Goal: Navigation & Orientation: Find specific page/section

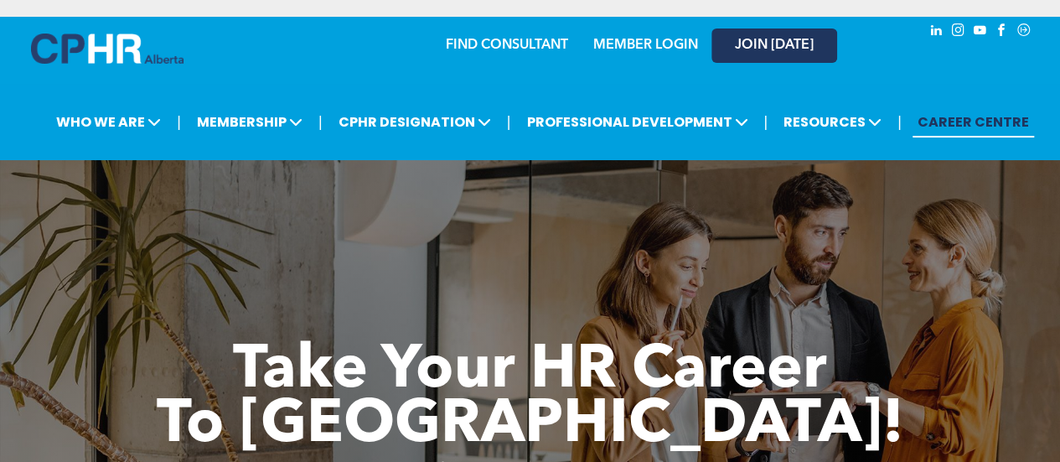
click at [783, 45] on span "JOIN [DATE]" at bounding box center [774, 46] width 79 height 16
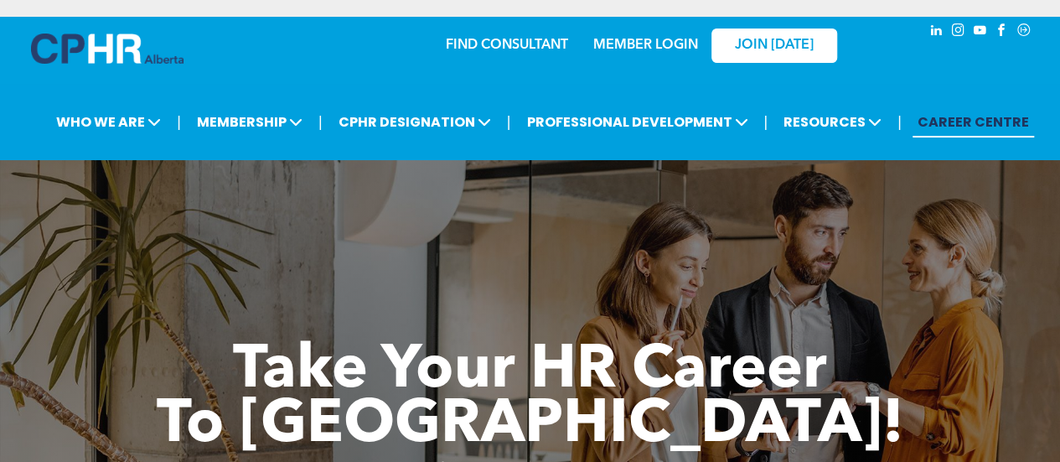
click at [637, 42] on link "MEMBER LOGIN" at bounding box center [645, 45] width 105 height 13
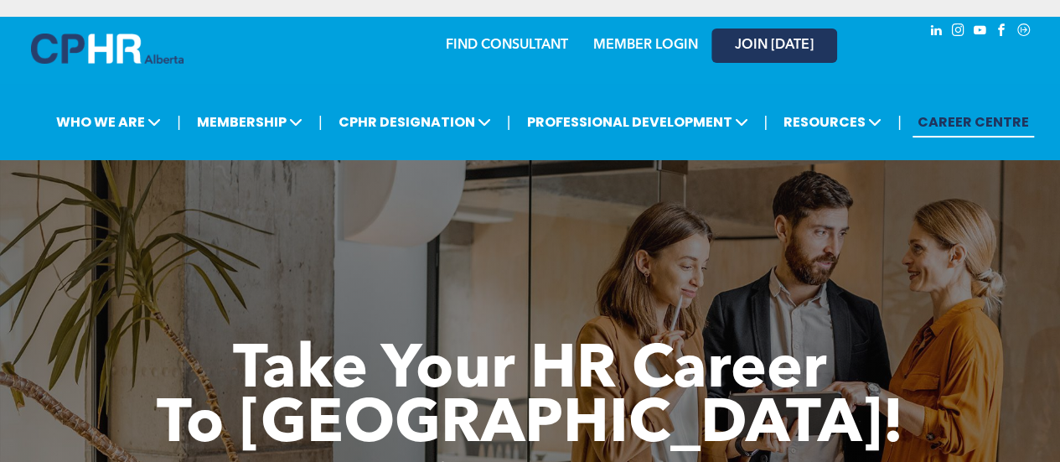
click at [789, 43] on span "JOIN [DATE]" at bounding box center [774, 46] width 79 height 16
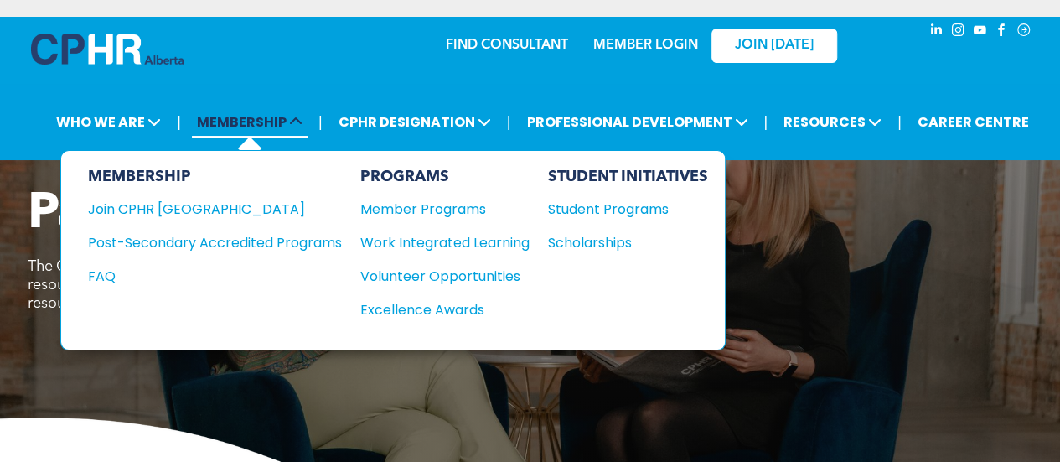
click at [281, 116] on span "MEMBERSHIP" at bounding box center [250, 121] width 116 height 31
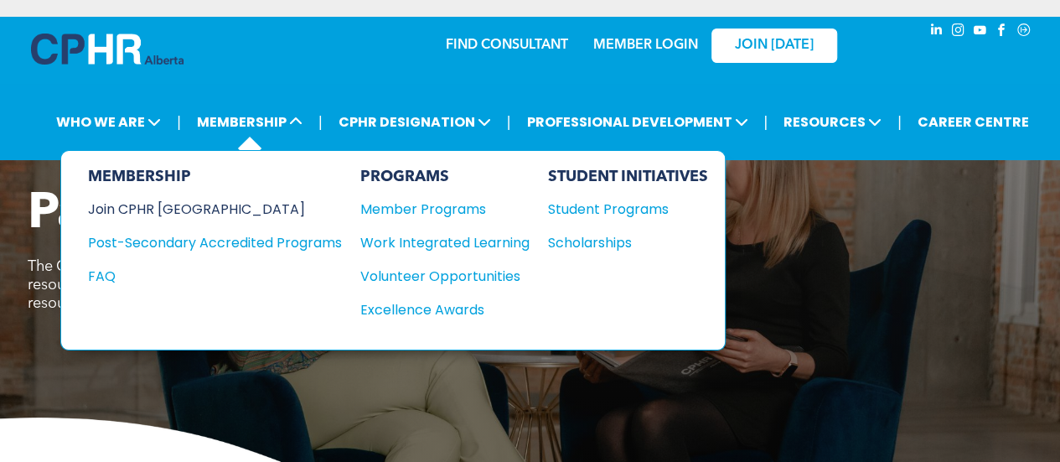
click at [157, 212] on div "Join CPHR [GEOGRAPHIC_DATA]" at bounding box center [202, 209] width 229 height 21
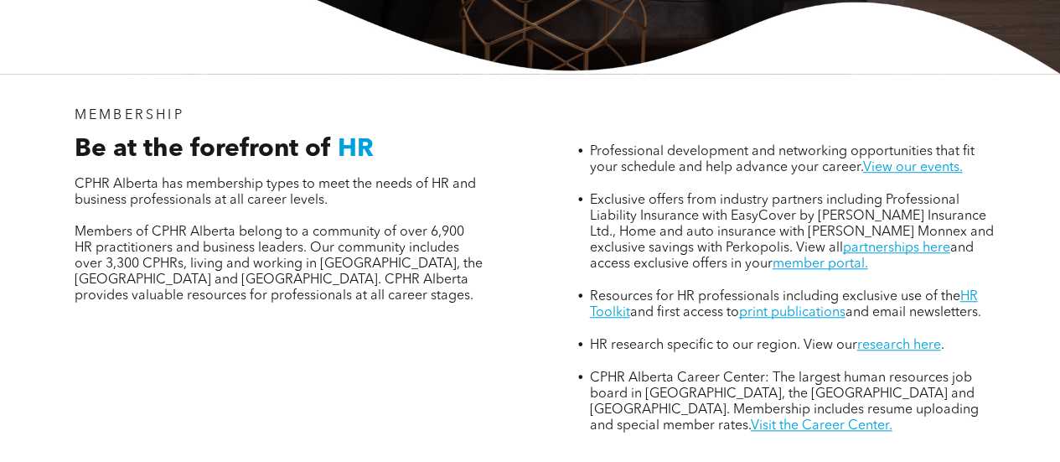
scroll to position [503, 0]
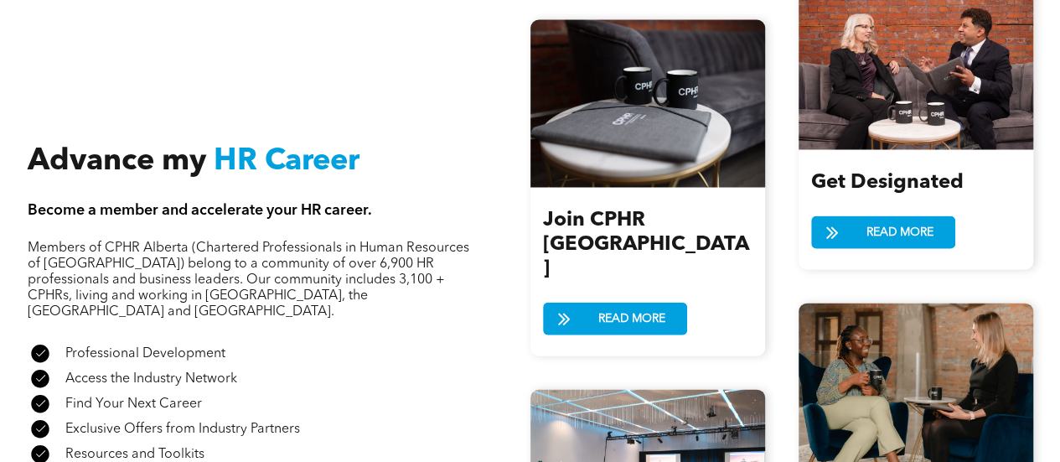
scroll to position [1927, 0]
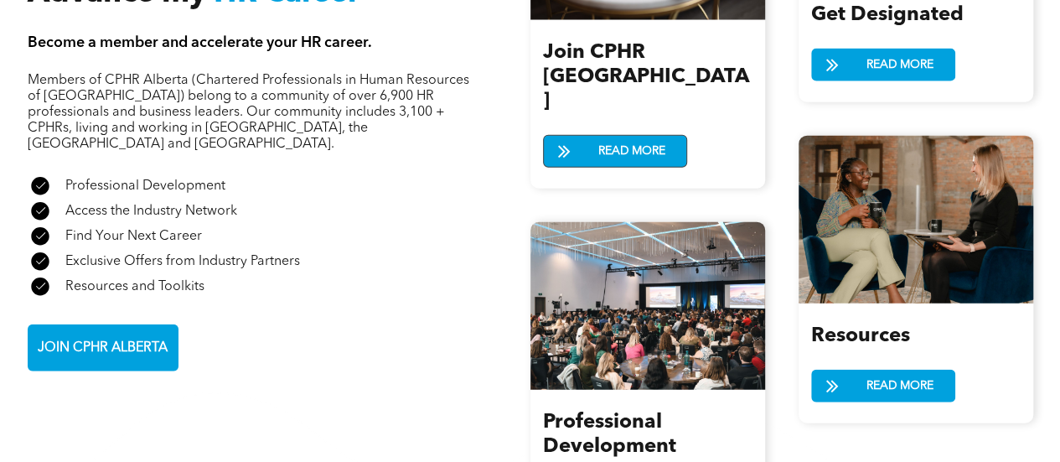
click at [623, 136] on span "READ MORE" at bounding box center [631, 151] width 79 height 31
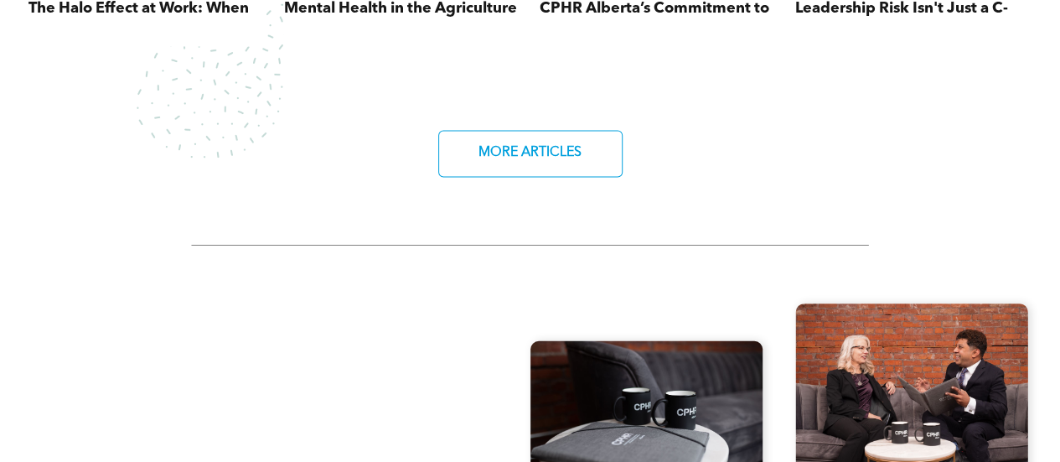
scroll to position [1340, 0]
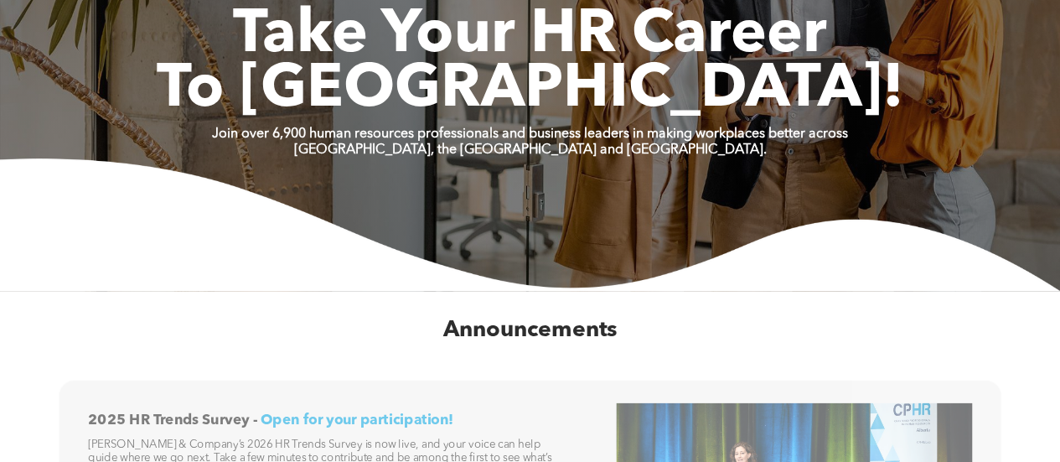
scroll to position [670, 0]
